Goal: Information Seeking & Learning: Learn about a topic

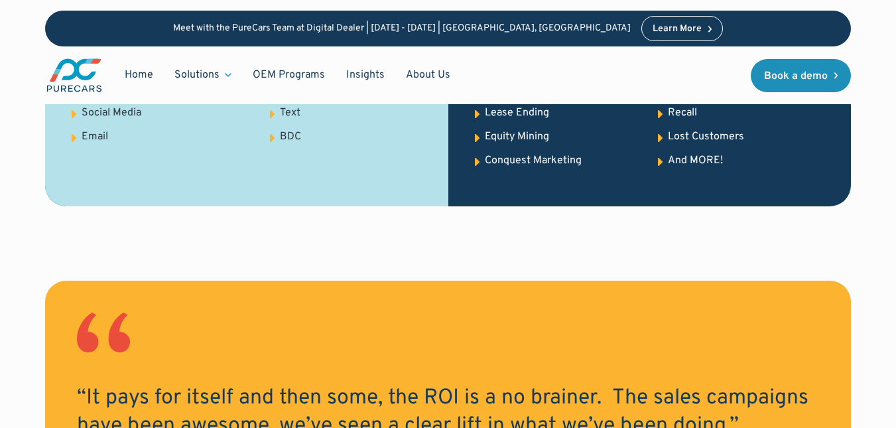
scroll to position [2189, 0]
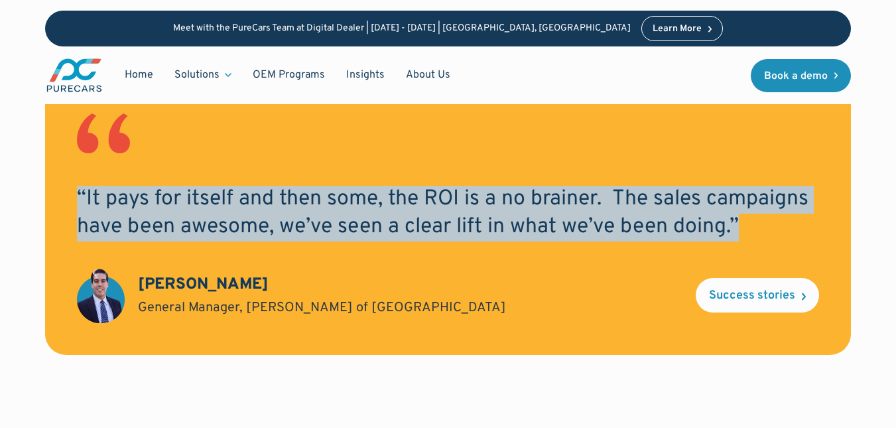
drag, startPoint x: 619, startPoint y: 219, endPoint x: 18, endPoint y: 195, distance: 601.6
click at [18, 195] on div "“It pays for itself and then some, the ROI is a no brainer. The sales campaigns…" at bounding box center [448, 256] width 896 height 348
click at [267, 235] on h2 "“It pays for itself and then some, the ROI is a no brainer. The sales campaigns…" at bounding box center [448, 213] width 743 height 55
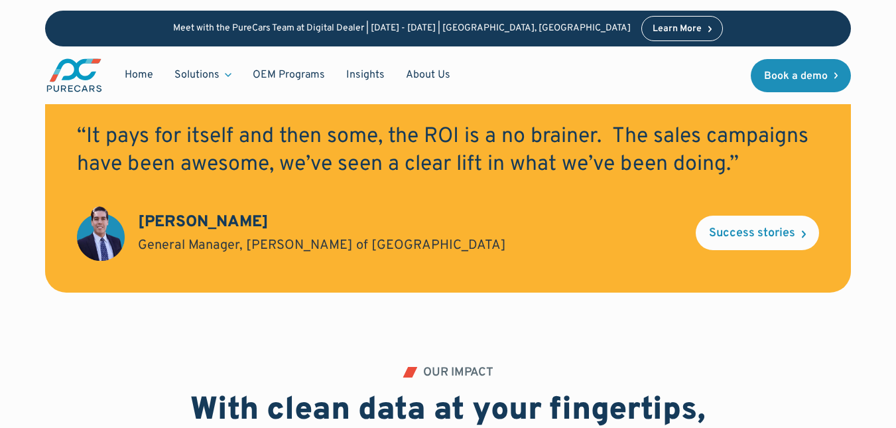
scroll to position [2455, 0]
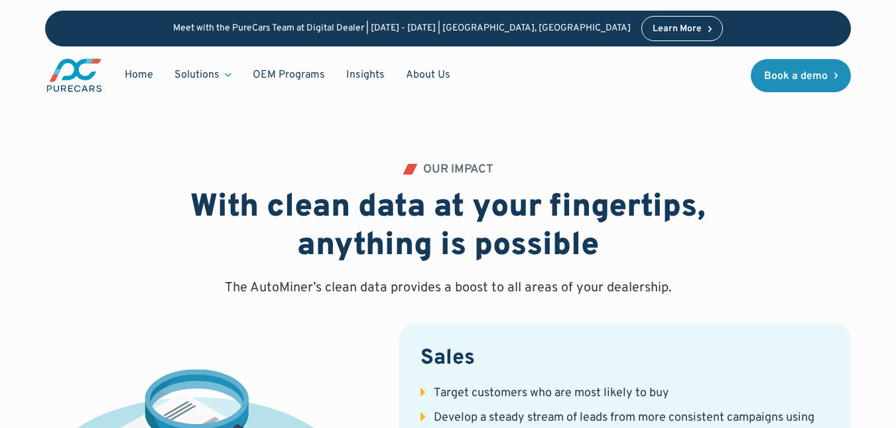
click at [544, 345] on h3 "Sales" at bounding box center [626, 359] width 410 height 28
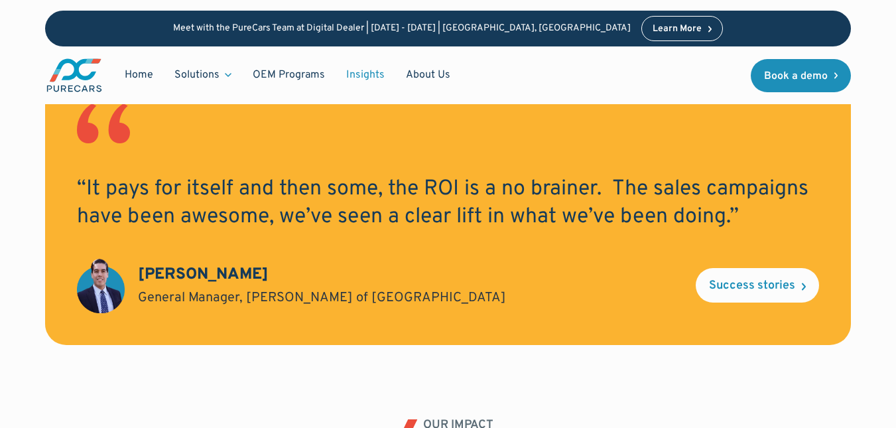
scroll to position [2123, 0]
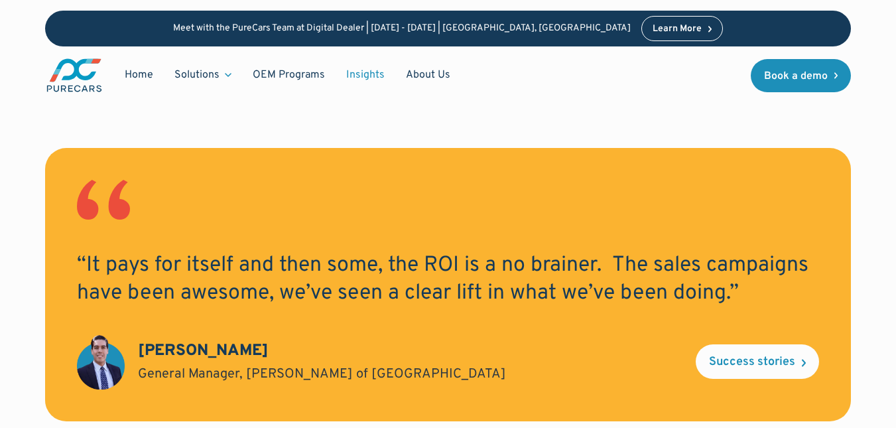
click at [355, 72] on link "Insights" at bounding box center [366, 74] width 60 height 25
